Goal: Task Accomplishment & Management: Manage account settings

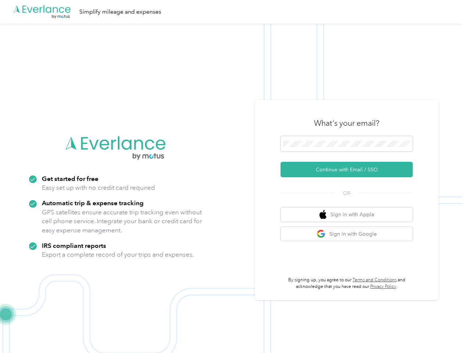
click at [233, 176] on img at bounding box center [231, 200] width 462 height 353
click at [233, 12] on div ".cls-1 { fill: #00adee; } .cls-2 { fill: #fff; } .cls-3 { fill: #707372; } .cls…" at bounding box center [231, 12] width 462 height 24
click at [350, 169] on button "Continue with Email / SSO" at bounding box center [347, 169] width 132 height 15
click at [350, 214] on button "Sign in with Apple" at bounding box center [347, 214] width 132 height 14
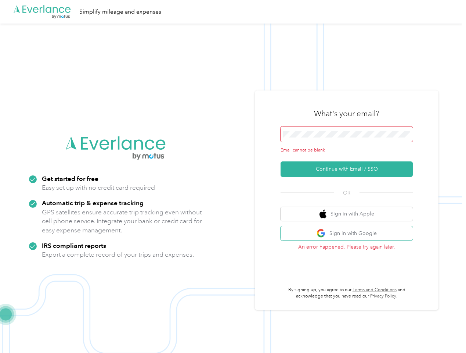
click at [350, 234] on button "Sign in with Google" at bounding box center [347, 233] width 132 height 14
